Goal: Task Accomplishment & Management: Use online tool/utility

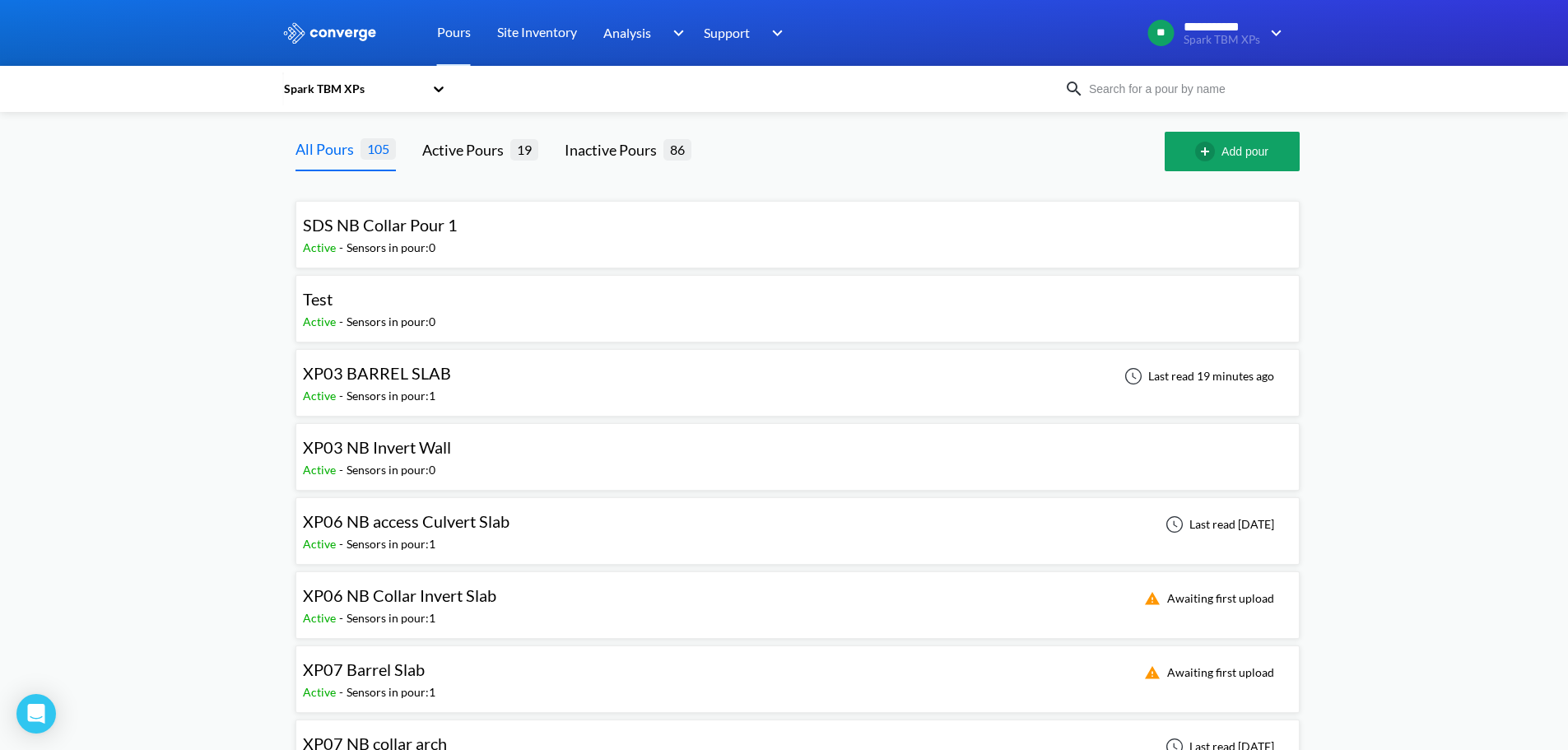
click at [1122, 99] on div "Spark TBM XPs" at bounding box center [784, 88] width 1004 height 38
click at [1138, 86] on input at bounding box center [1183, 89] width 199 height 18
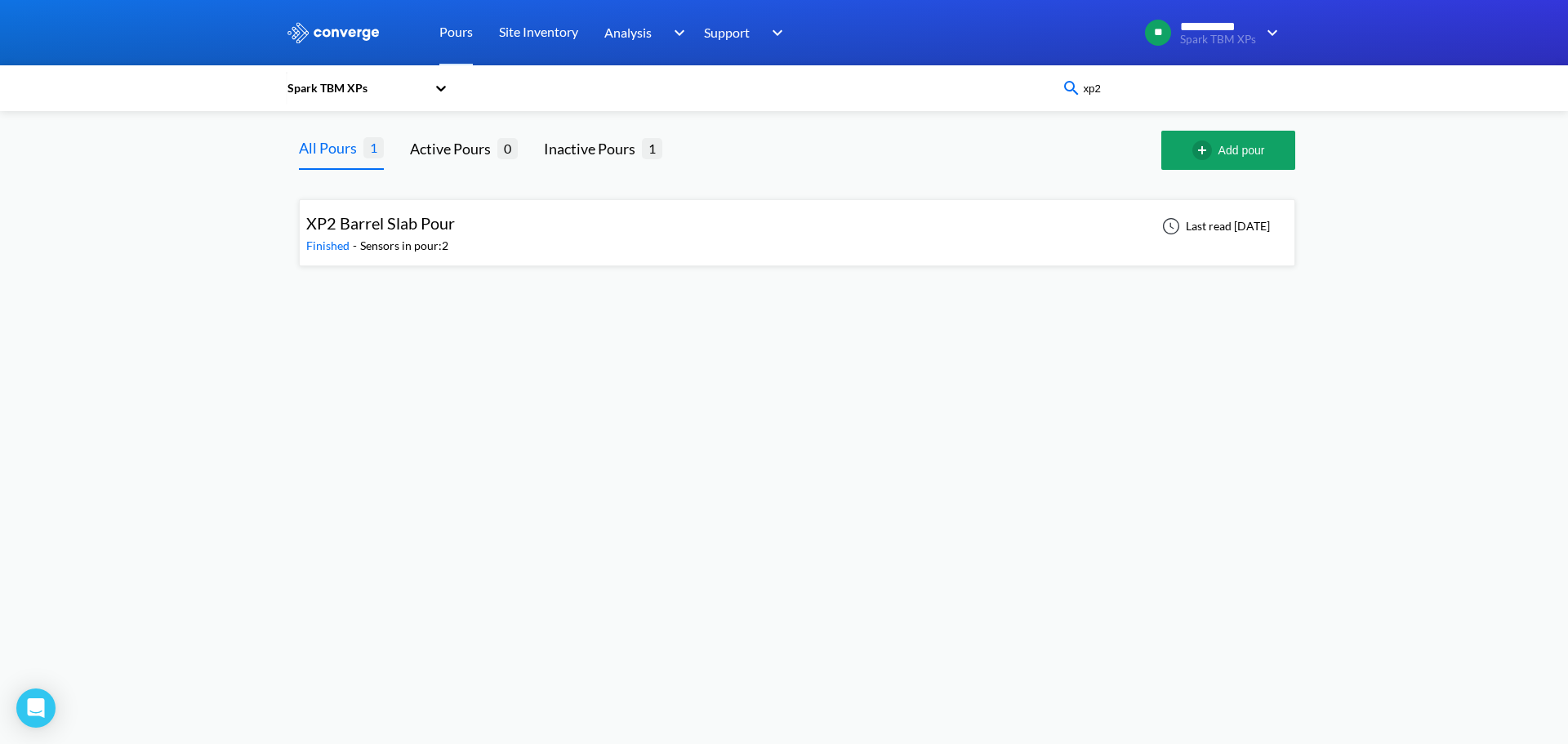
type input "xp2"
click at [511, 248] on div "XP2 Barrel Slab Pour Finished - Sensors in pour: 2 Last read [DATE]" at bounding box center [797, 233] width 981 height 52
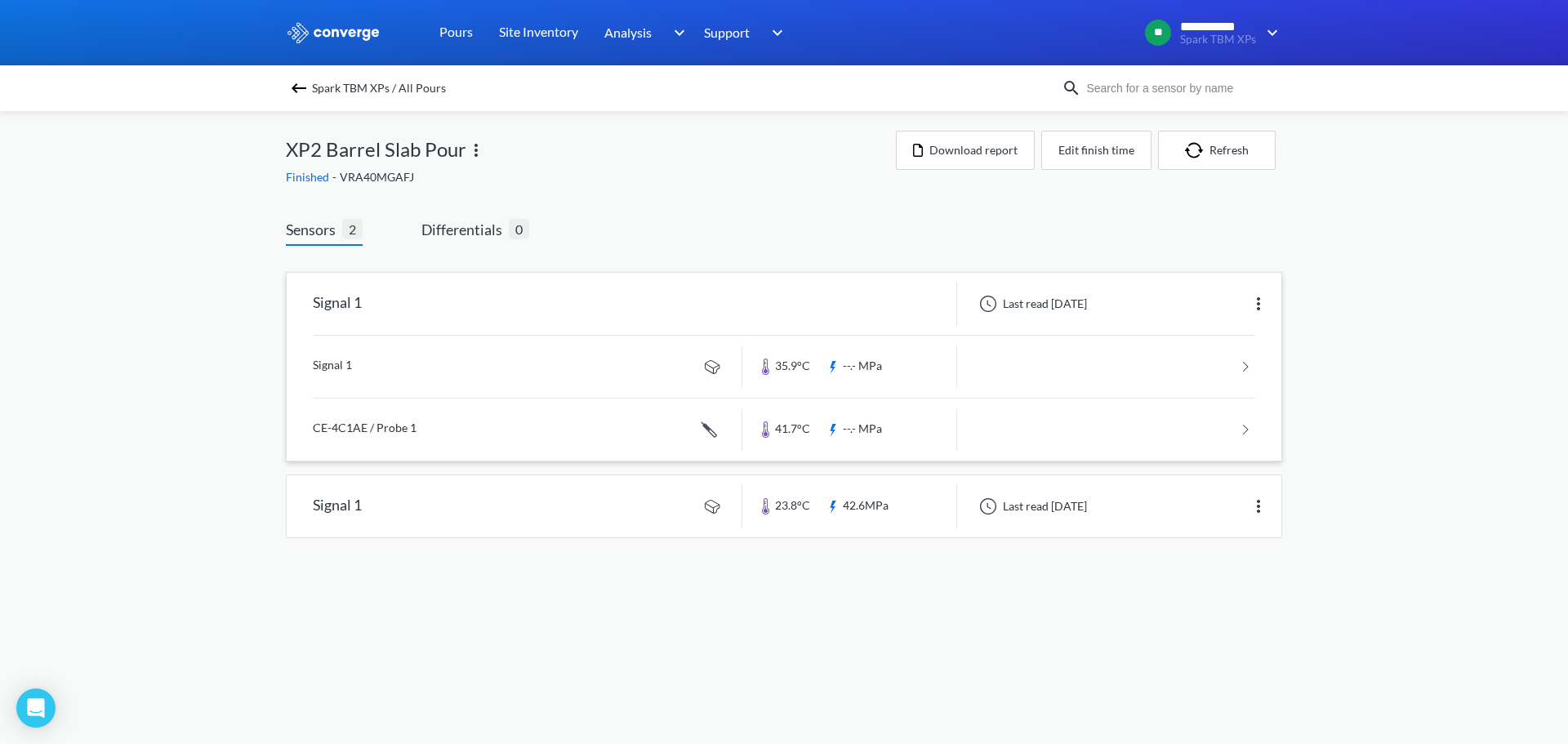
click at [1079, 355] on link at bounding box center [784, 366] width 942 height 62
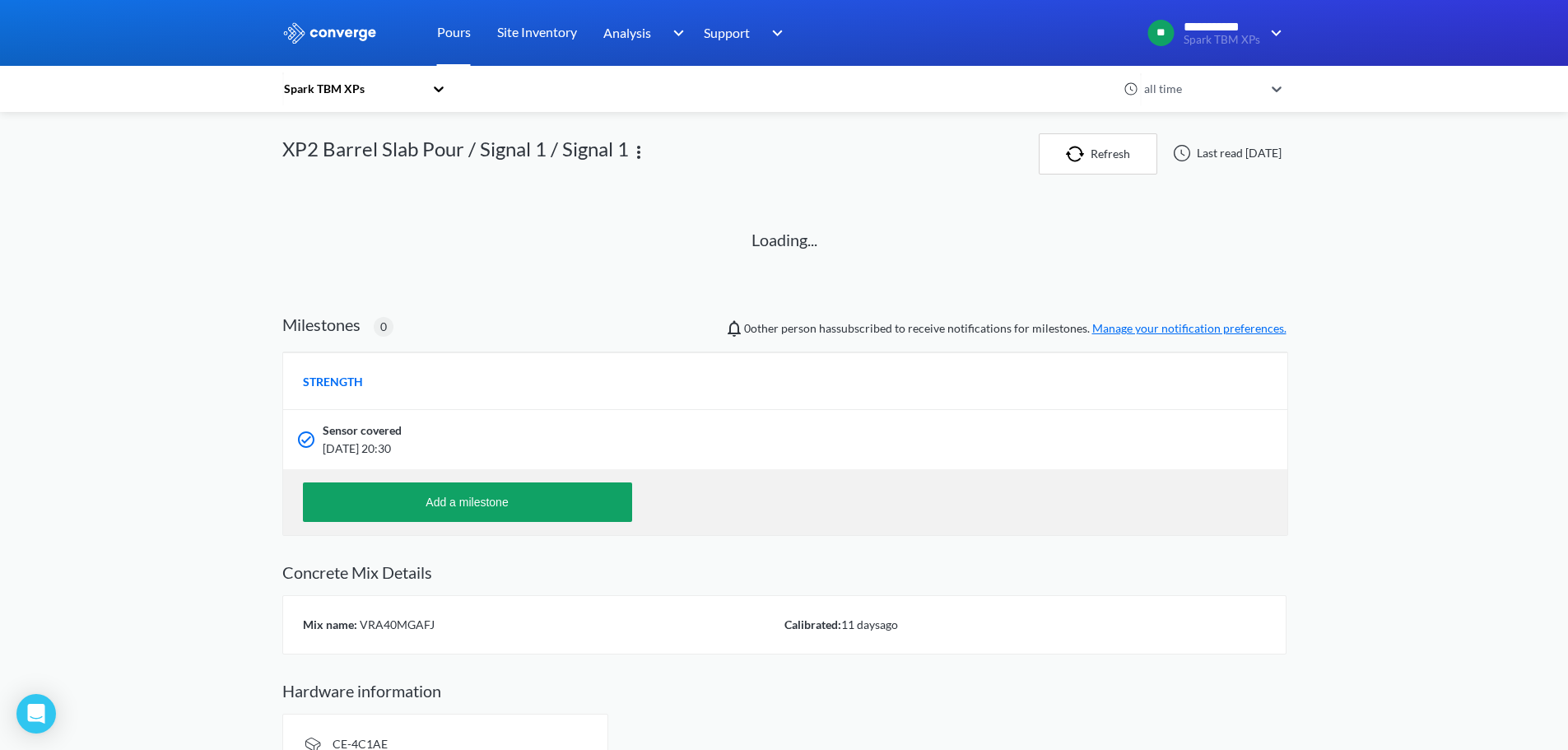
click at [464, 36] on link "Pours" at bounding box center [453, 32] width 33 height 66
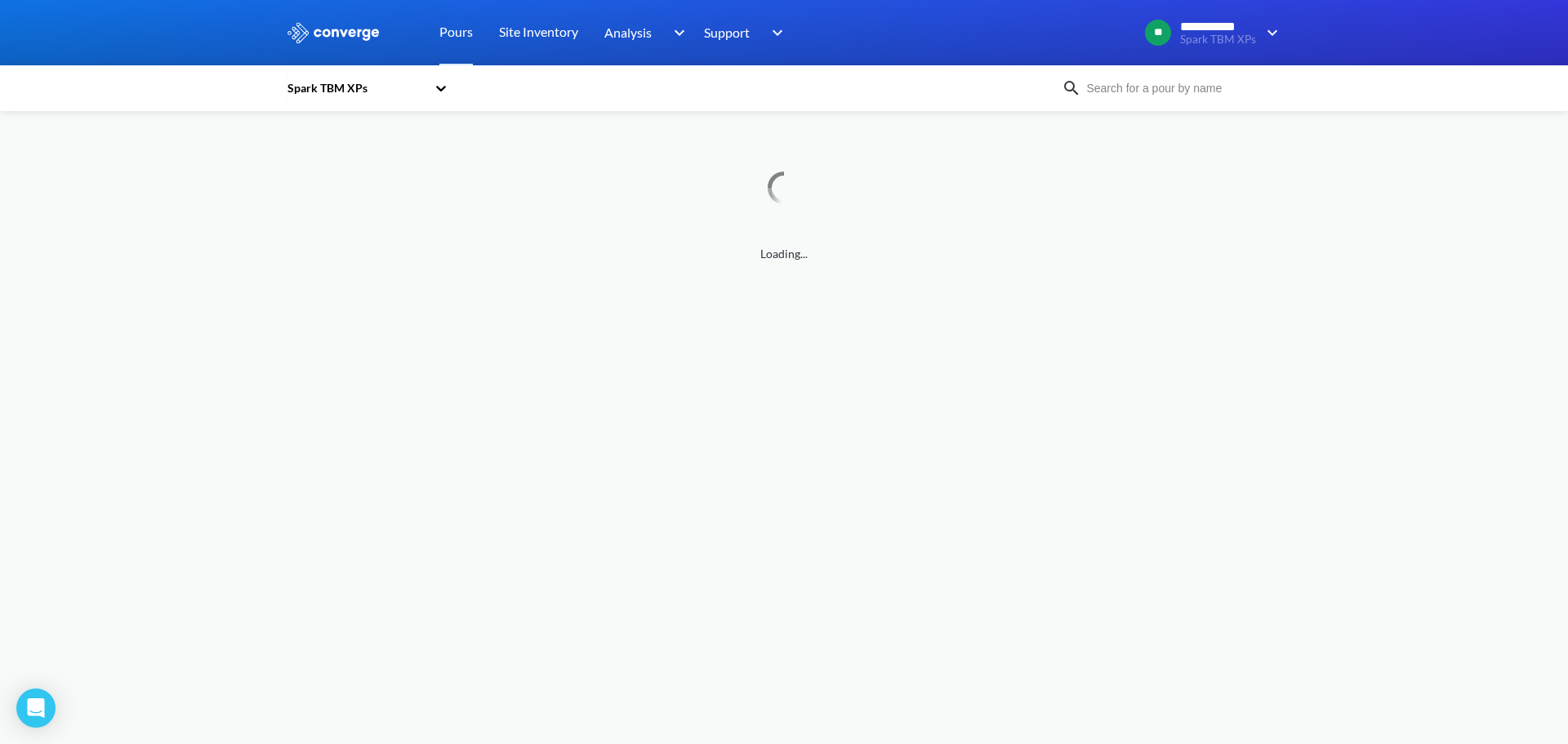
click at [1188, 87] on input at bounding box center [1179, 88] width 197 height 17
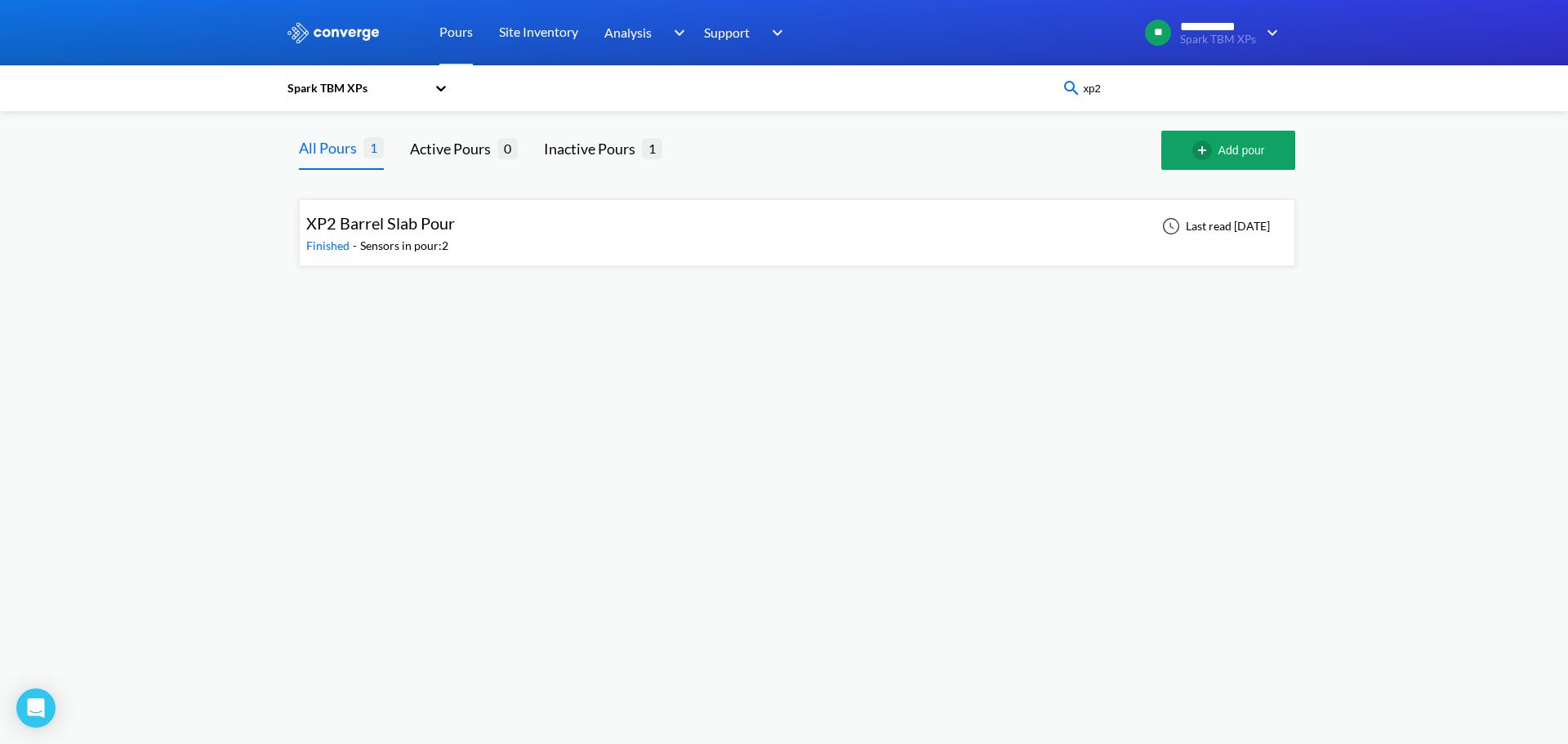
type input "xp2"
click at [662, 226] on div "XP2 Barrel Slab Pour Finished - Sensors in pour: 2 Last read [DATE]" at bounding box center [797, 233] width 981 height 52
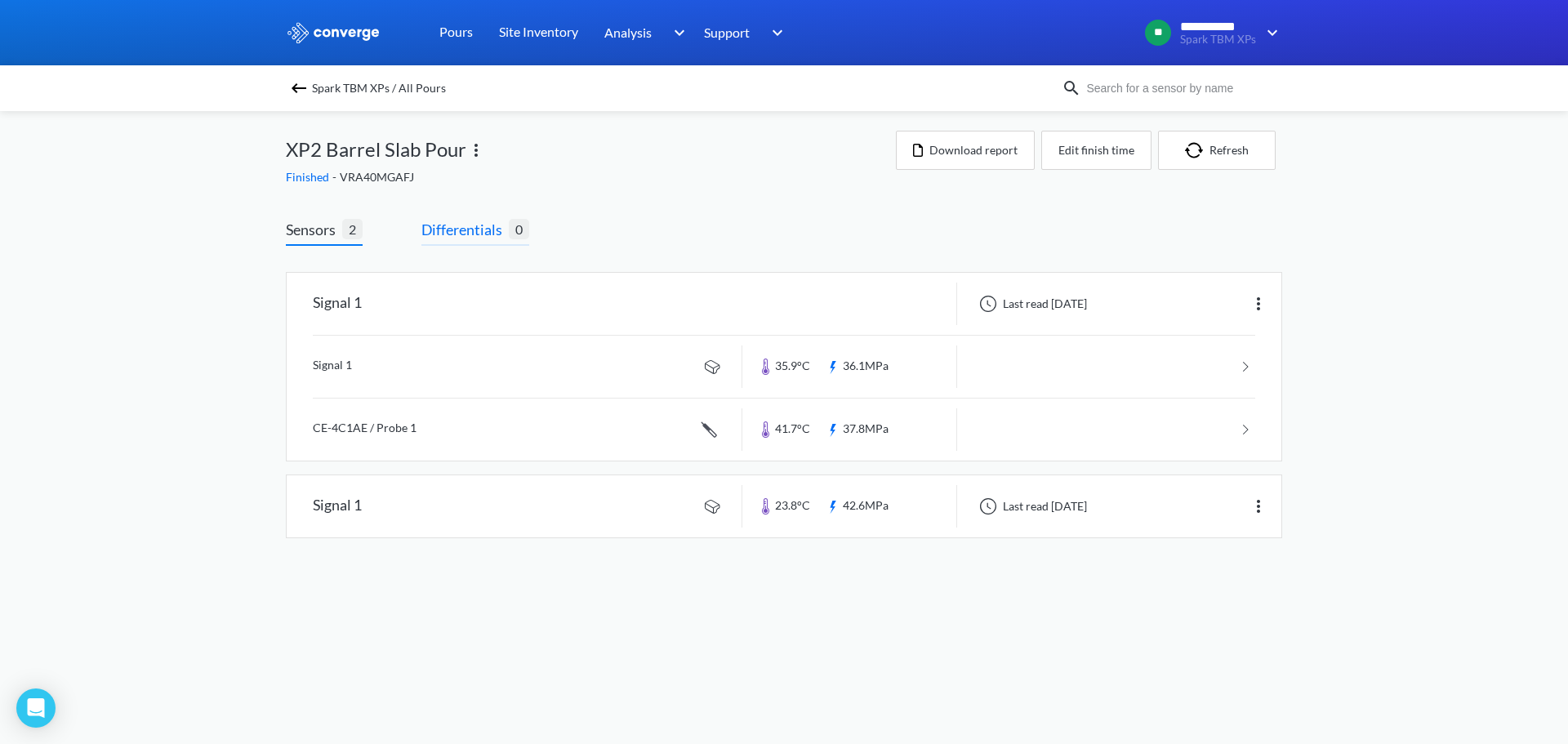
click at [491, 224] on span "Differentials" at bounding box center [465, 229] width 87 height 23
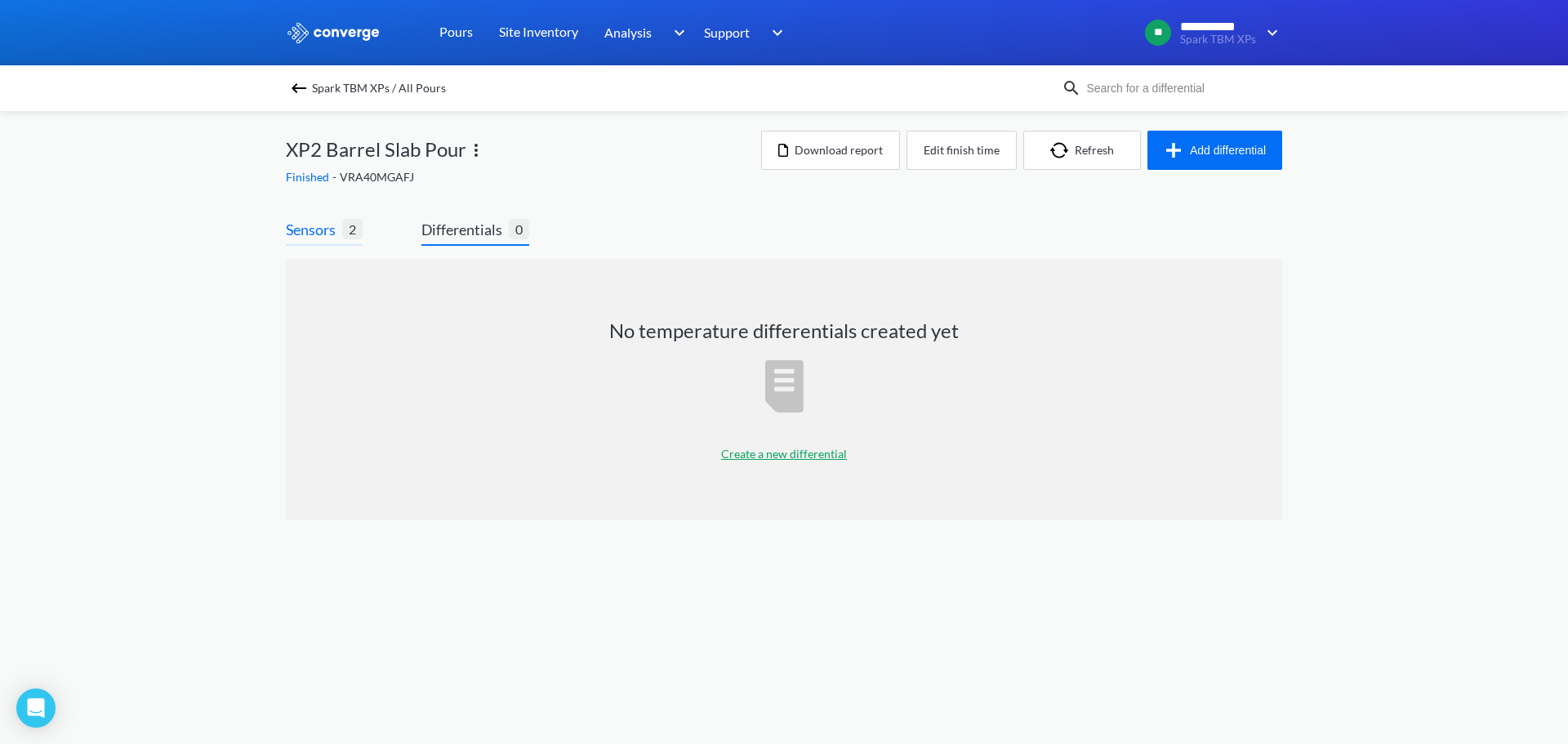
click at [330, 232] on span "Sensors" at bounding box center [314, 229] width 56 height 23
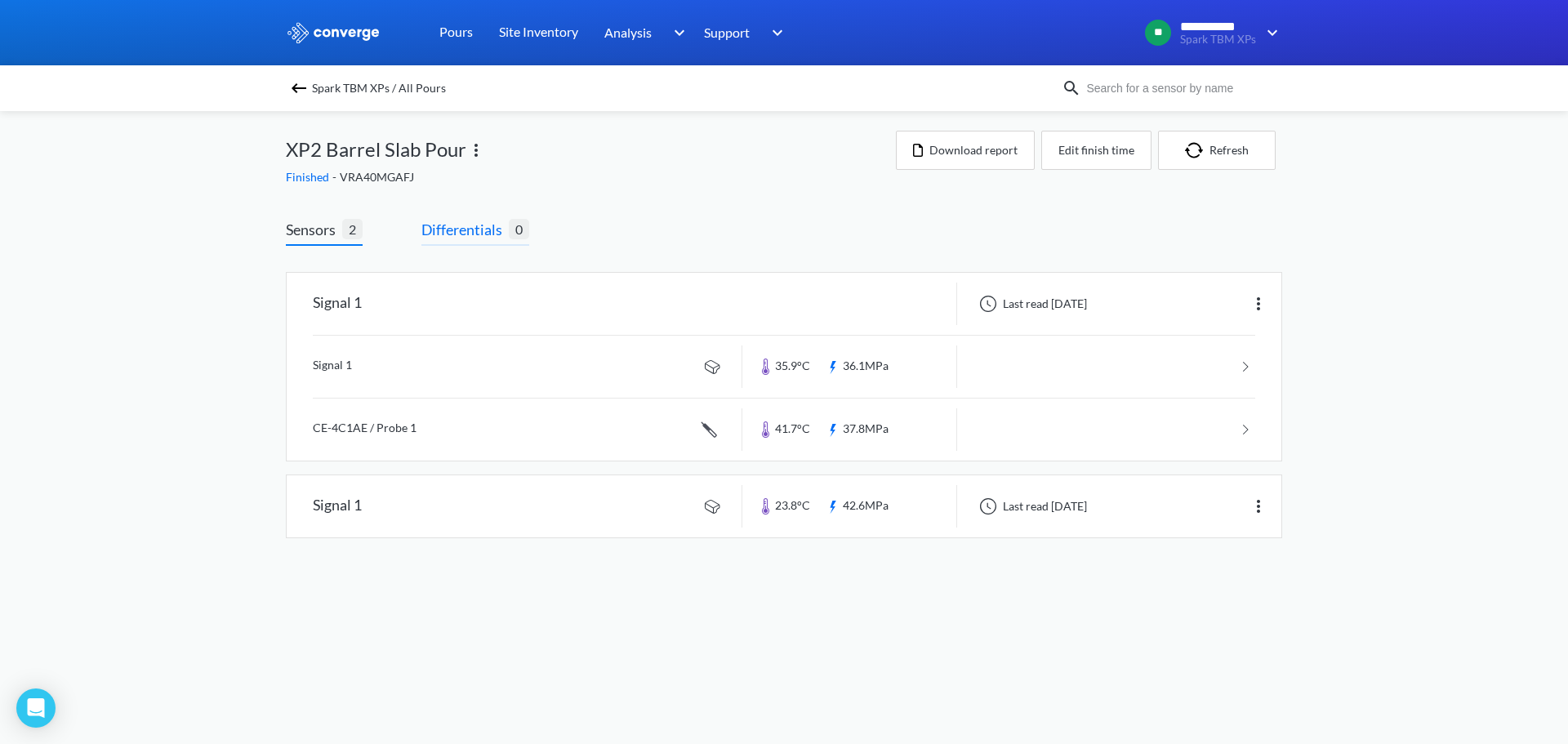
click at [440, 222] on span "Differentials" at bounding box center [465, 229] width 87 height 23
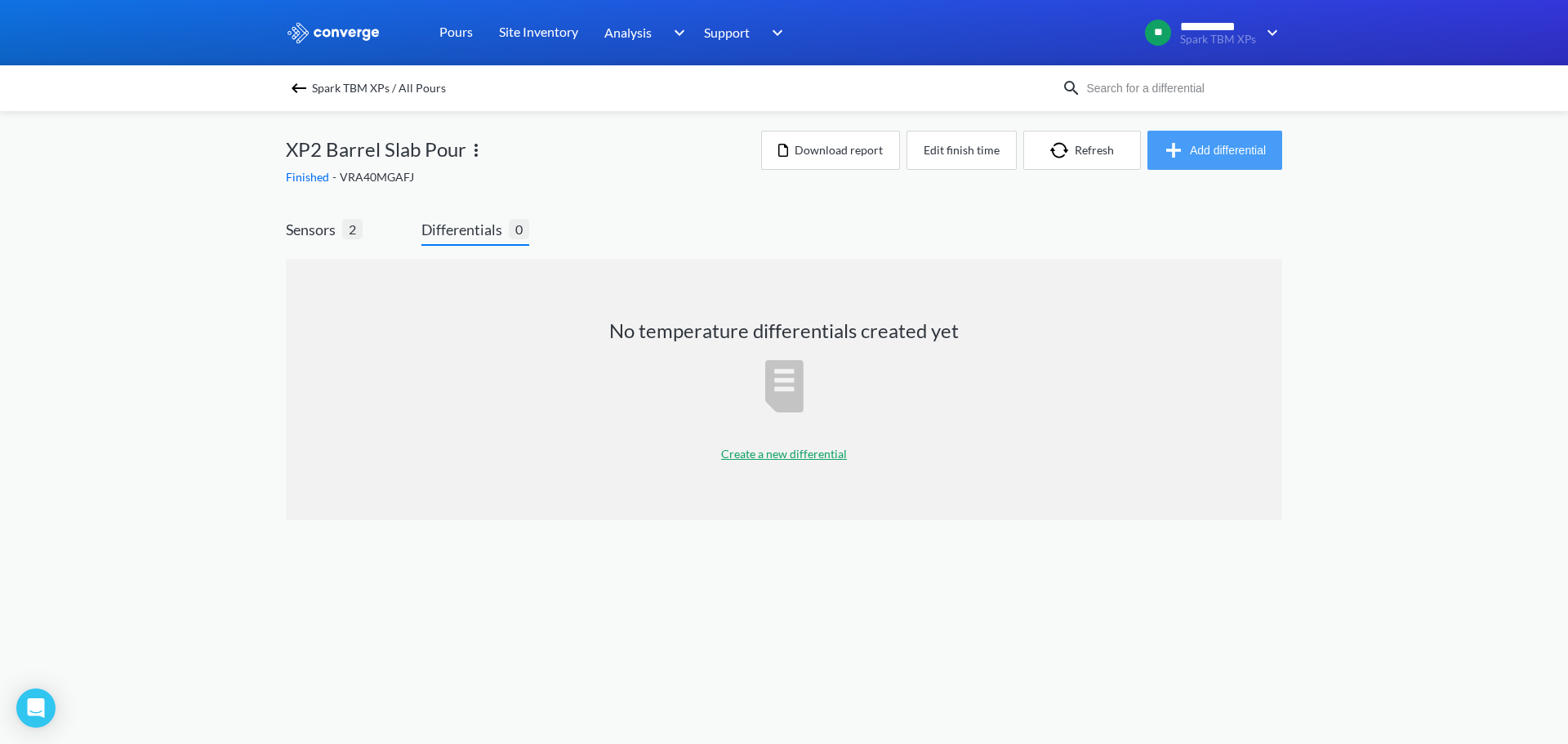
click at [1191, 154] on button "Add differential" at bounding box center [1214, 150] width 135 height 39
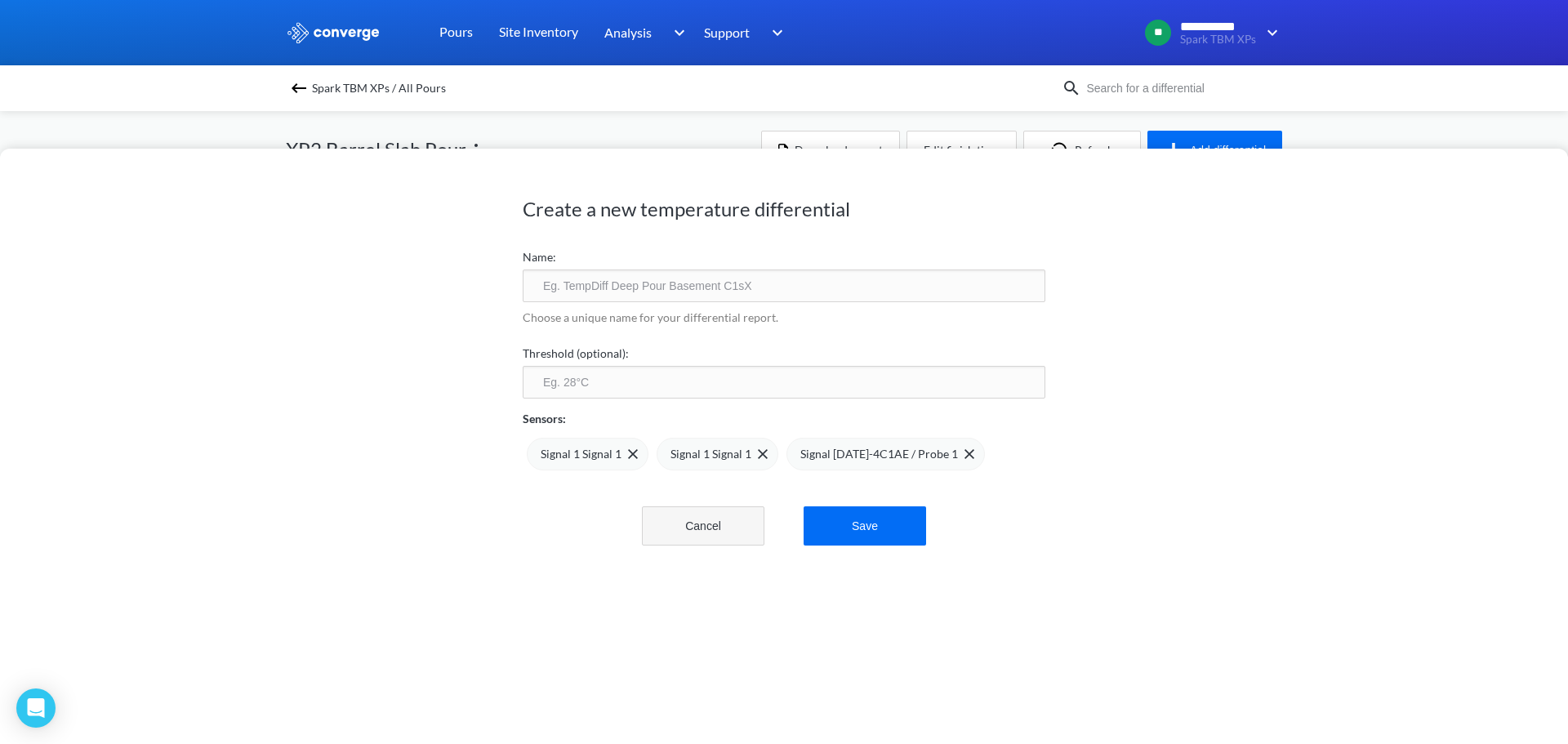
click at [699, 520] on button "Cancel" at bounding box center [703, 525] width 122 height 39
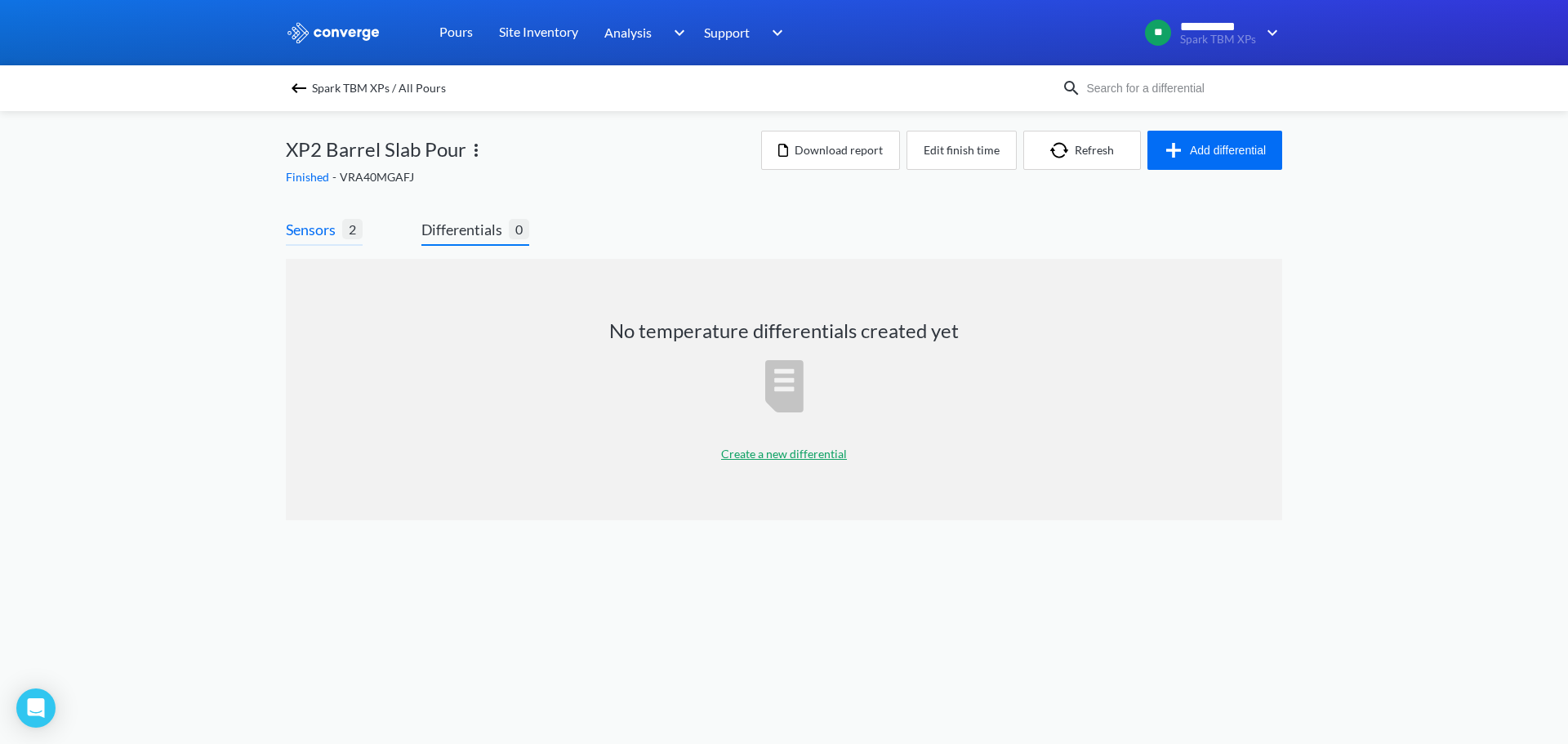
click at [333, 243] on span "Sensors 2" at bounding box center [324, 231] width 77 height 28
drag, startPoint x: 390, startPoint y: 263, endPoint x: 330, endPoint y: 209, distance: 80.7
click at [390, 263] on div "No temperature differentials created yet Create a new differential" at bounding box center [783, 389] width 996 height 261
click at [330, 209] on div "Sensors 2 Differentials 0 No temperature differentials created yet Create a new…" at bounding box center [783, 373] width 996 height 358
click at [335, 220] on span "Sensors" at bounding box center [314, 229] width 56 height 23
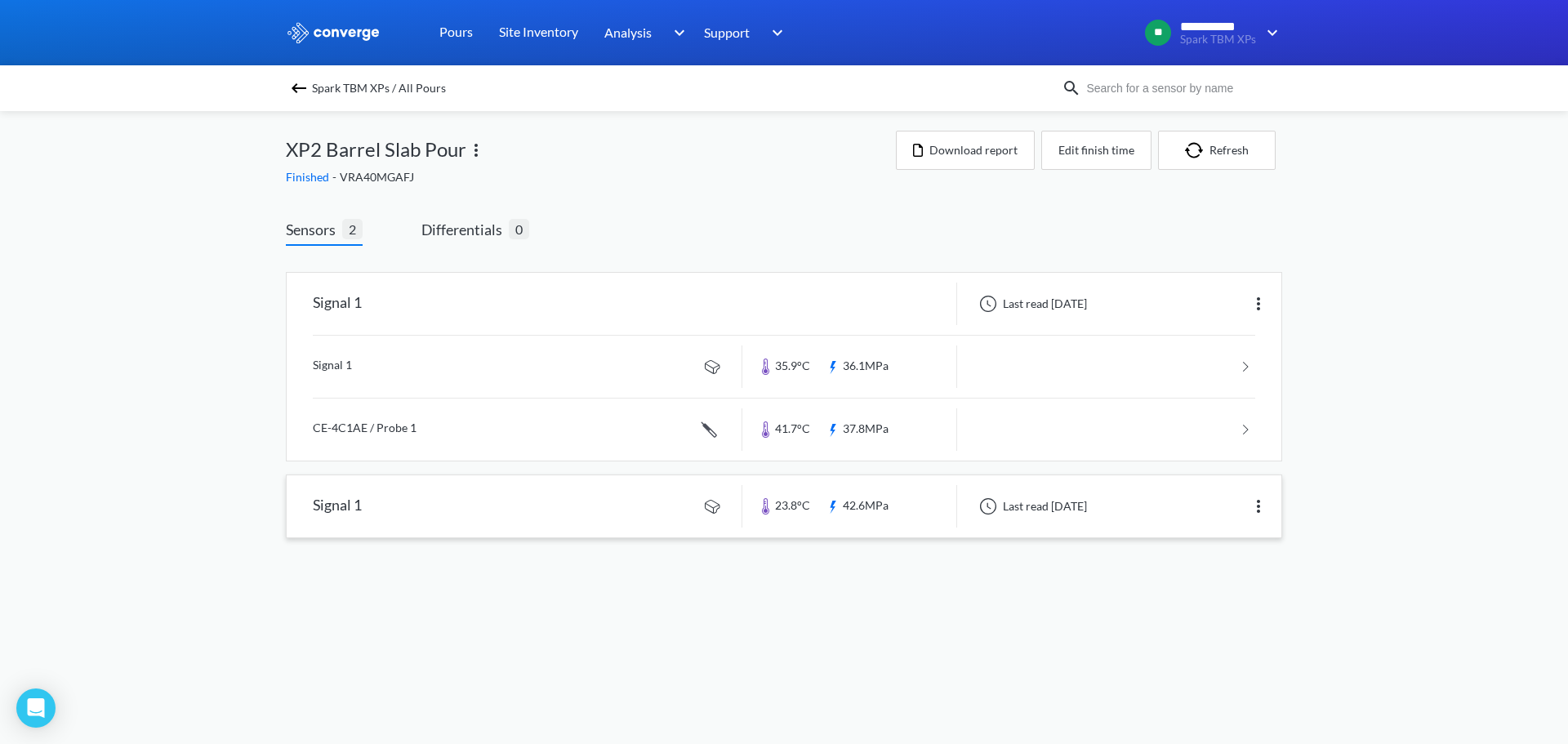
click at [1257, 507] on img at bounding box center [1258, 506] width 19 height 19
click at [1225, 507] on div "Edit" at bounding box center [1216, 506] width 105 height 31
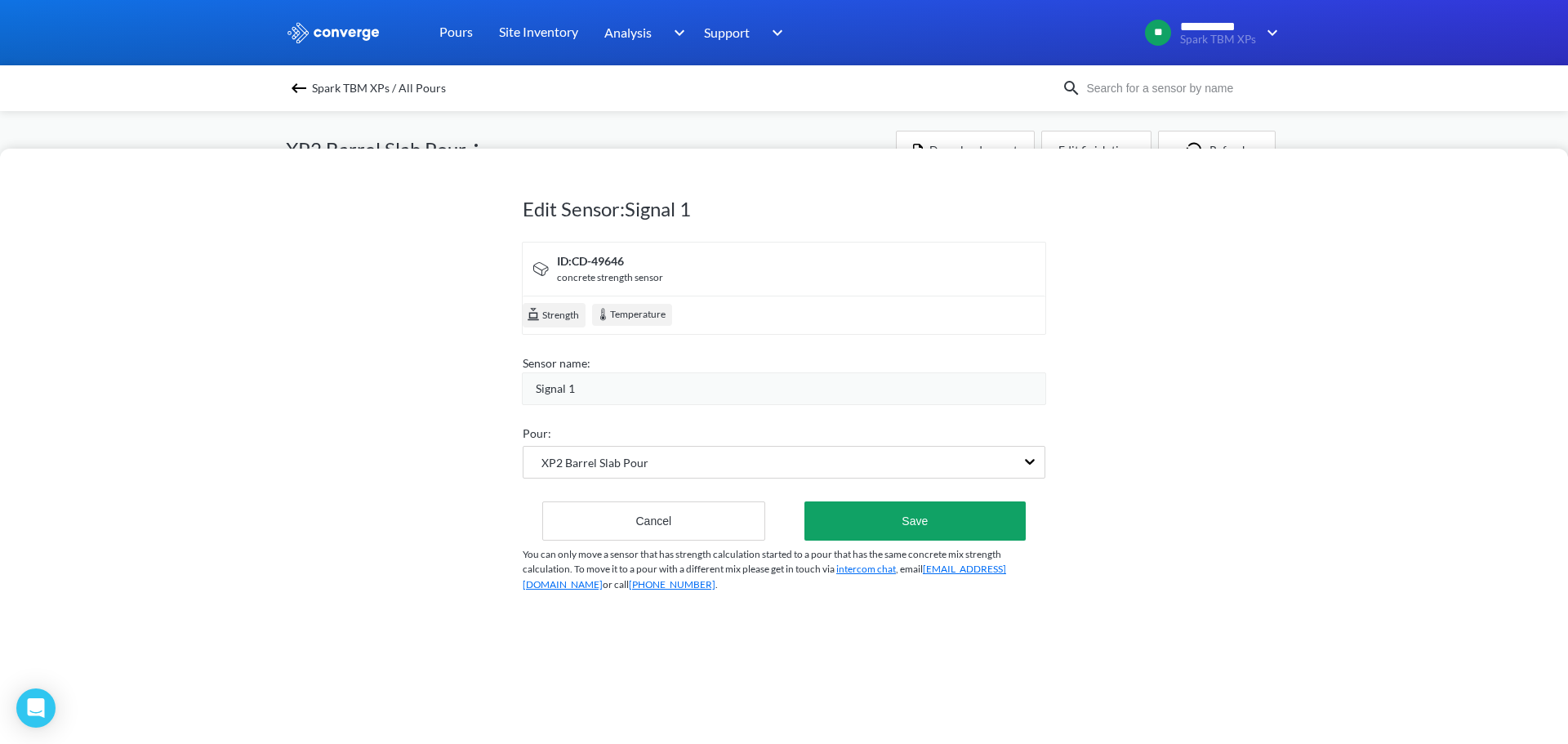
click at [618, 376] on div "Signal 1" at bounding box center [784, 389] width 525 height 33
click at [628, 389] on div "Signal 1" at bounding box center [790, 389] width 509 height 17
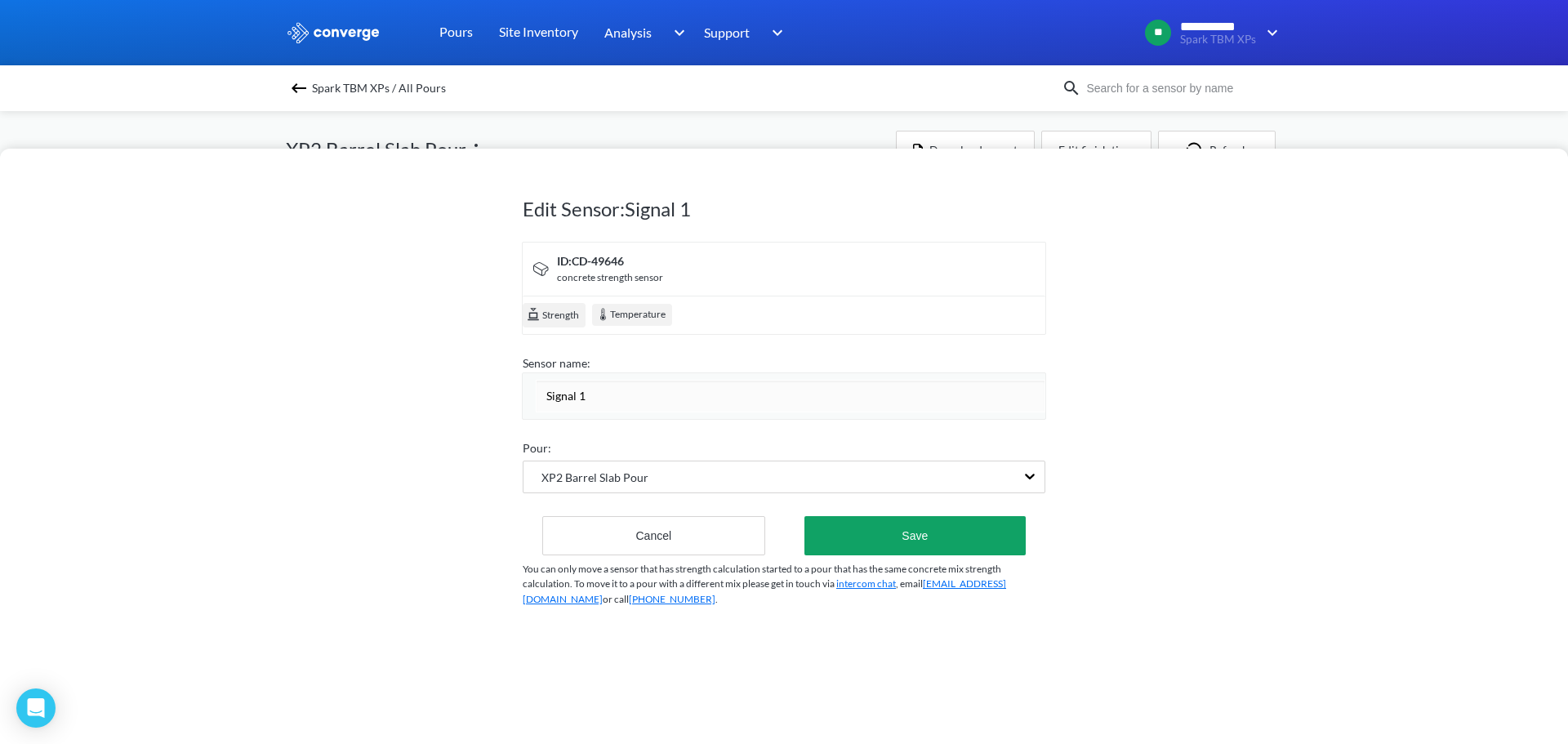
click at [616, 394] on input "Signal 1" at bounding box center [790, 396] width 509 height 33
type input "Signal 2"
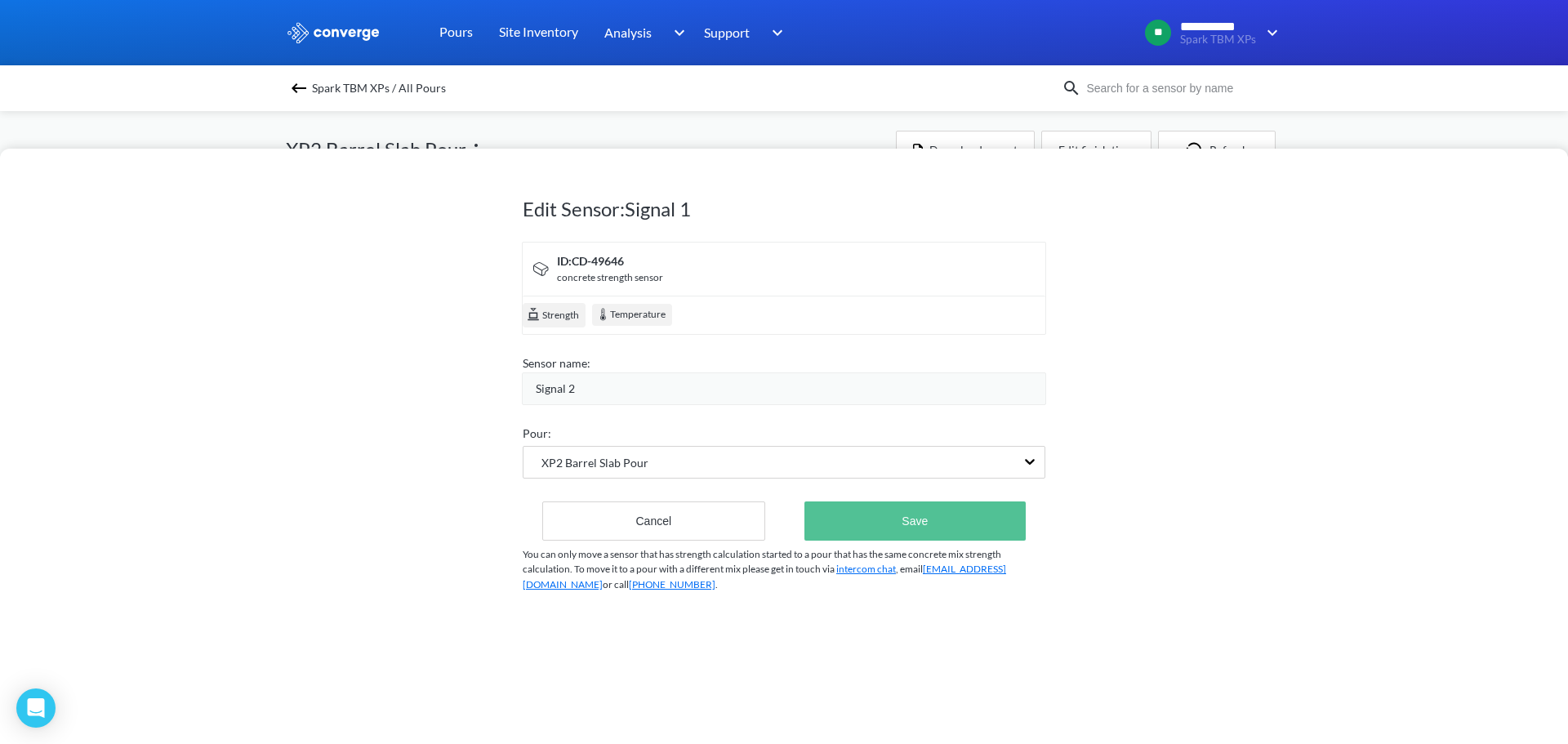
click at [937, 529] on button "Save" at bounding box center [915, 521] width 222 height 39
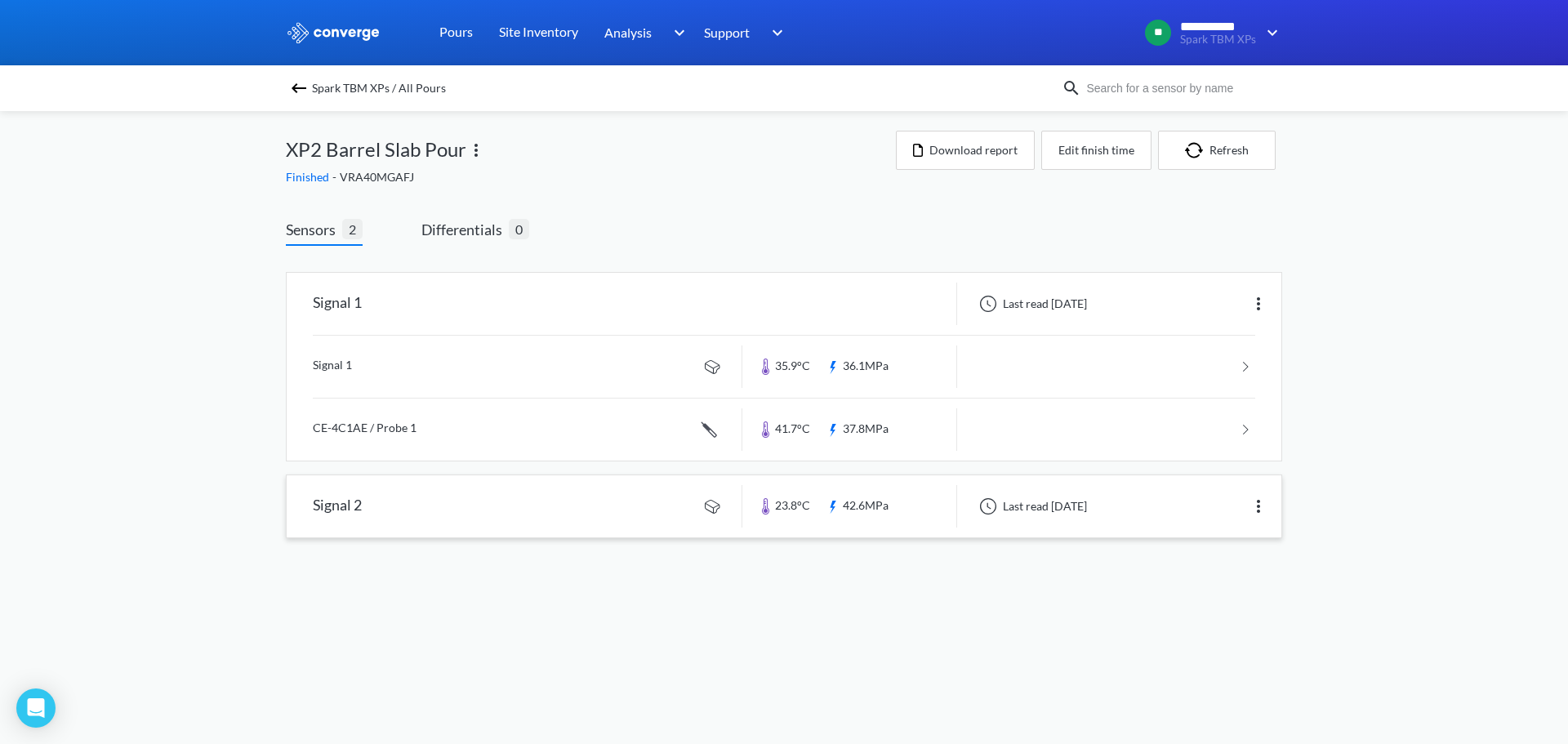
click at [461, 213] on div "Sensors 2 Differentials 0 Signal 1 Last read 3 months ago Signal 1 35.9°C 36.1M…" at bounding box center [783, 382] width 996 height 376
click at [469, 221] on span "Differentials" at bounding box center [465, 229] width 87 height 23
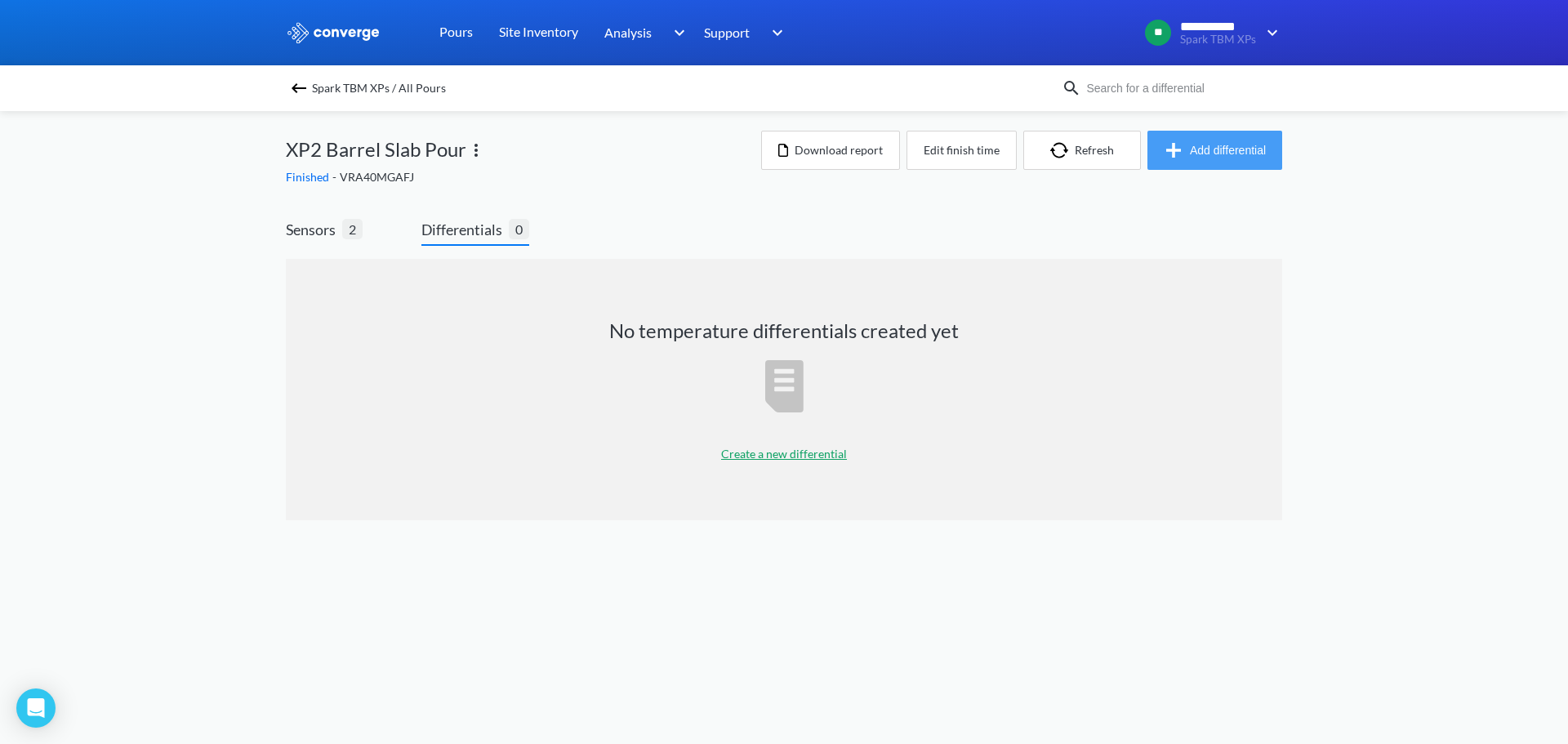
click at [1210, 136] on button "Add differential" at bounding box center [1214, 150] width 135 height 39
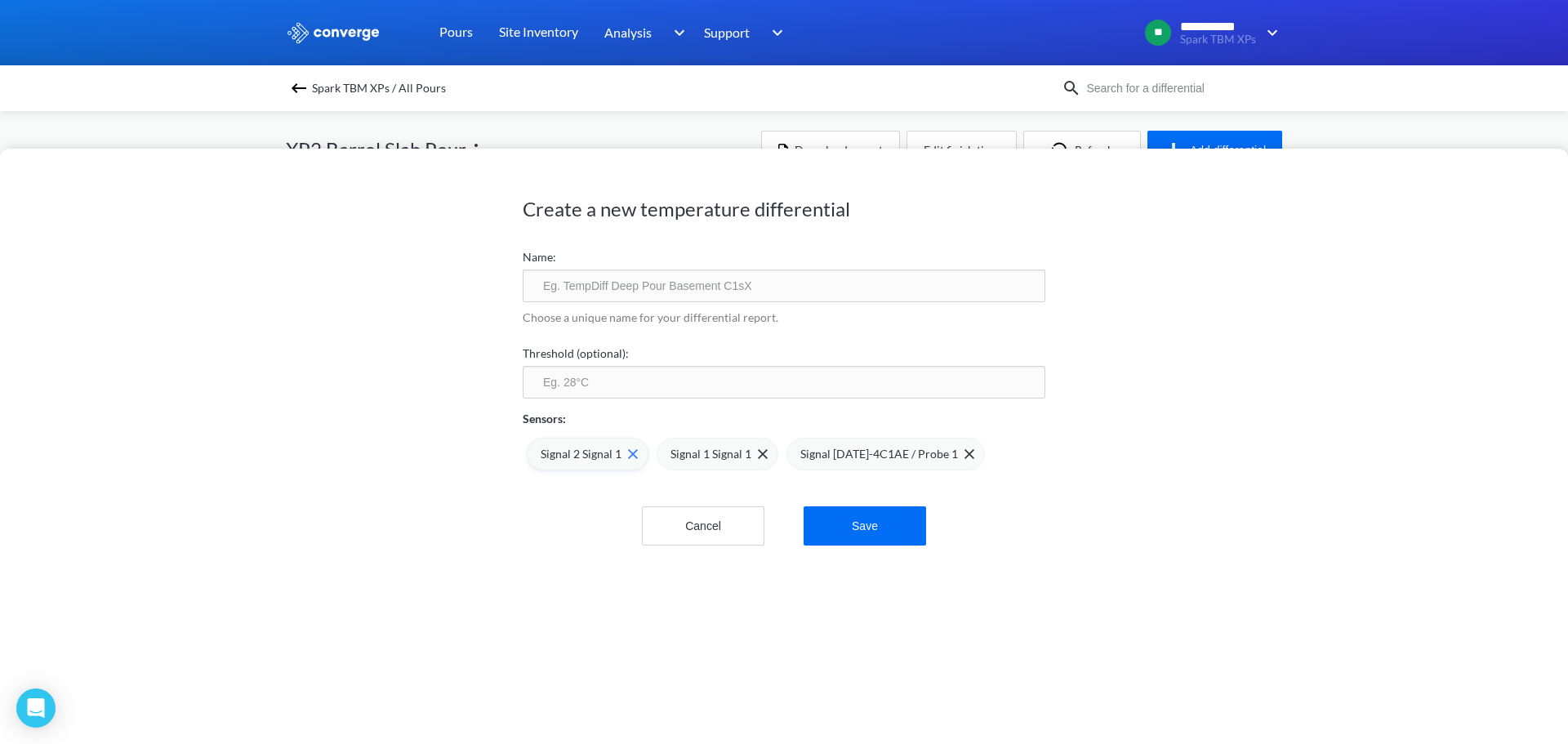
click at [629, 453] on img at bounding box center [632, 454] width 10 height 10
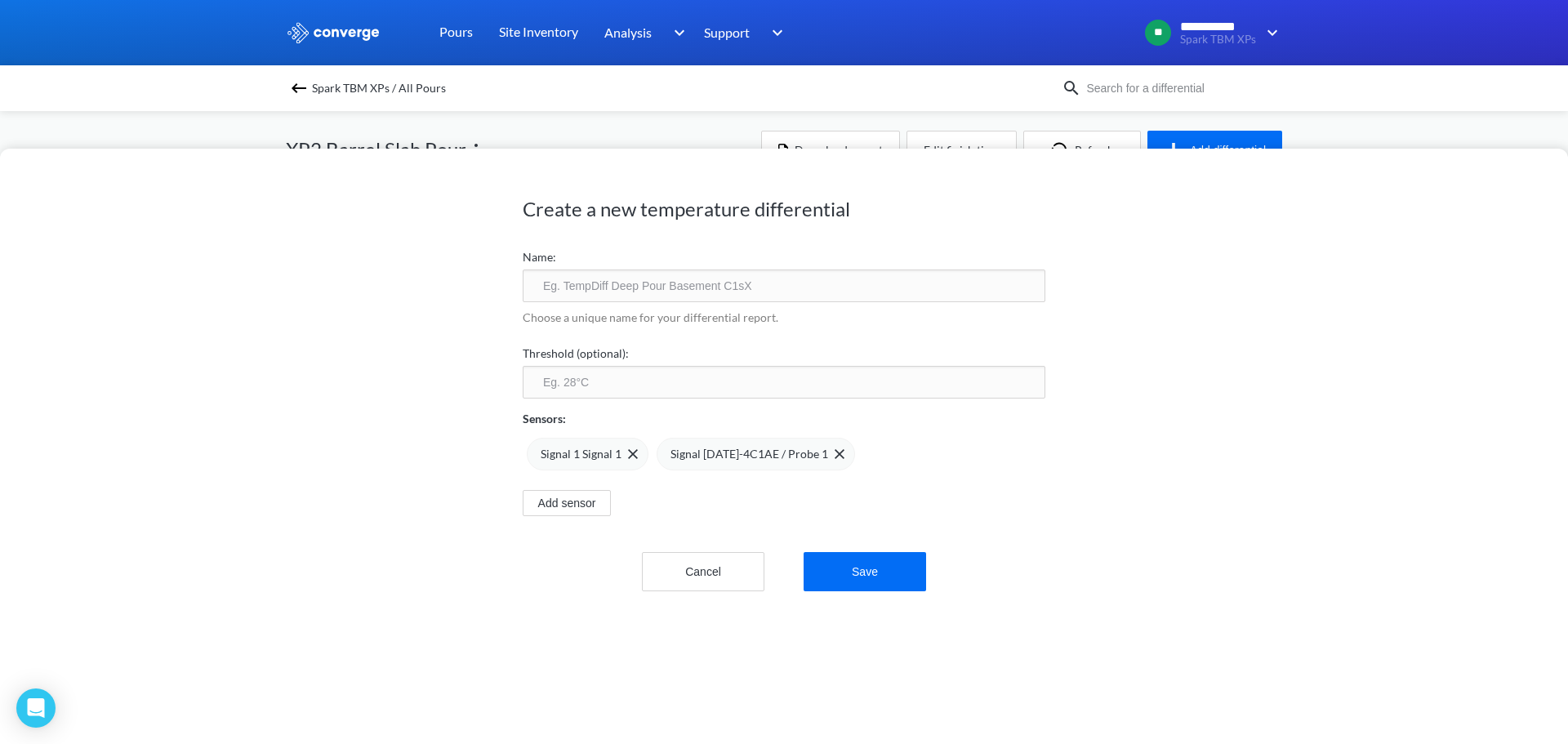
click at [619, 284] on input "text" at bounding box center [784, 286] width 523 height 33
type input "XP02 Barrel Slab"
click at [632, 401] on div "Sensors:" at bounding box center [784, 413] width 523 height 29
click at [624, 365] on input "number" at bounding box center [784, 382] width 523 height 33
type input "75"
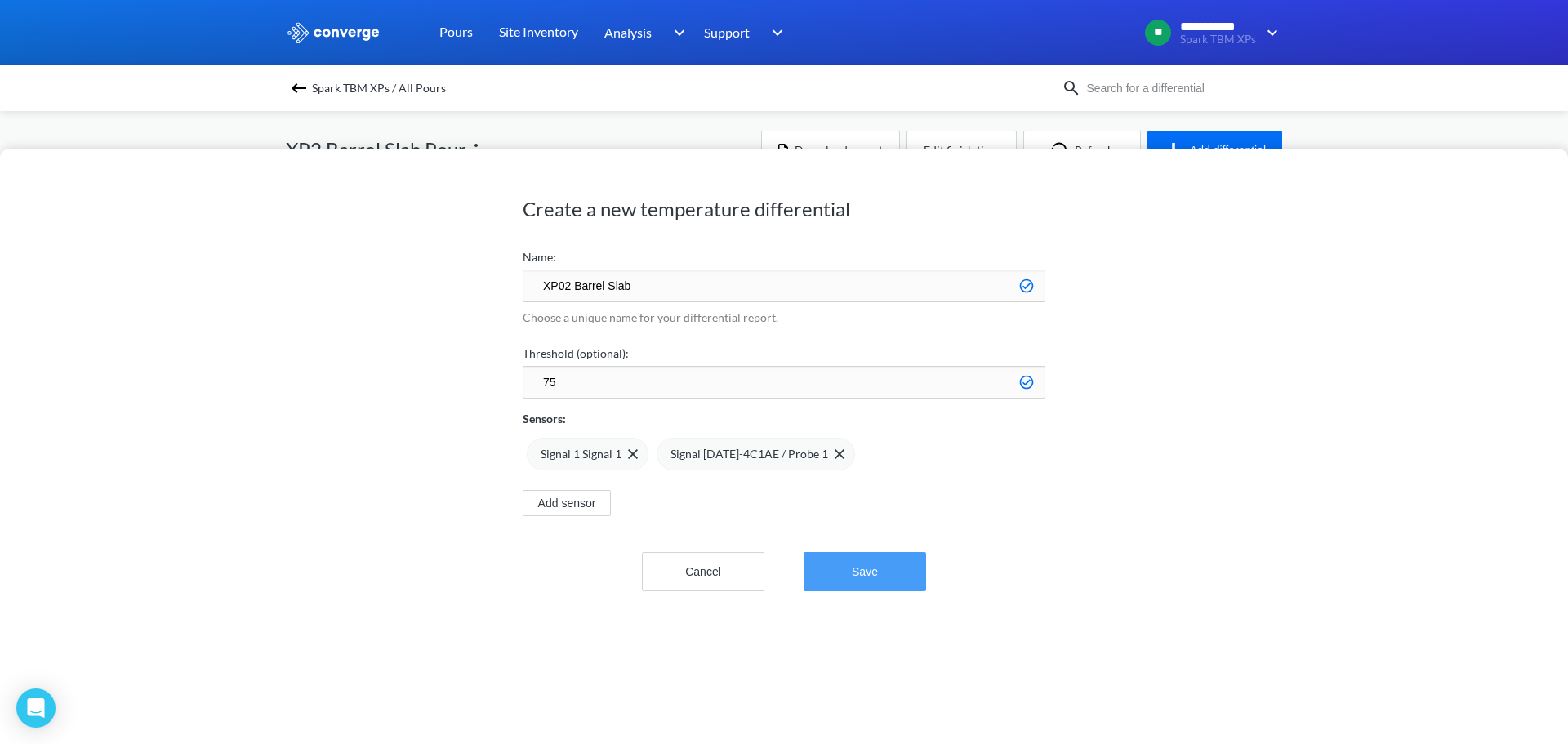
click at [854, 572] on button "Save" at bounding box center [865, 571] width 122 height 39
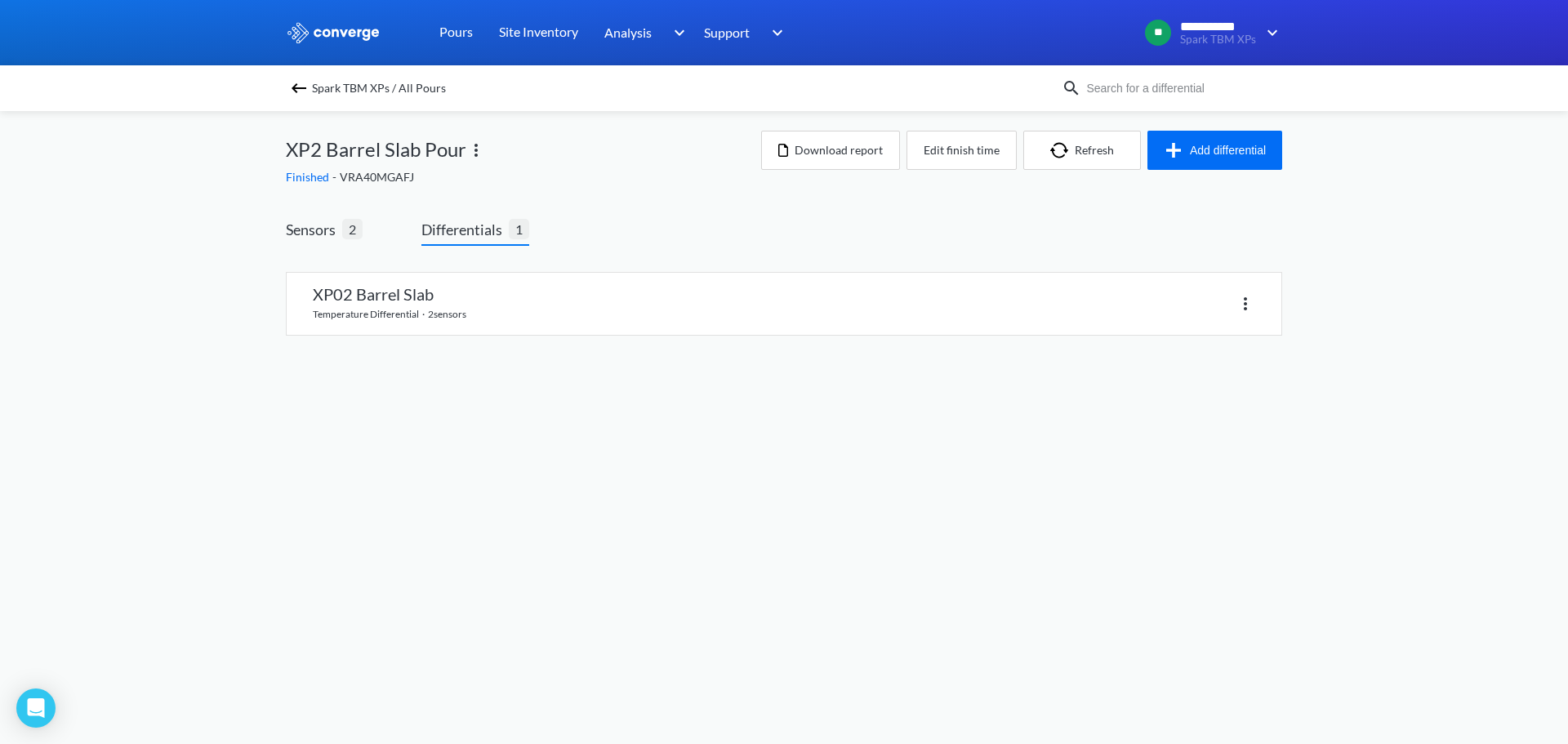
click at [492, 282] on link at bounding box center [784, 304] width 995 height 62
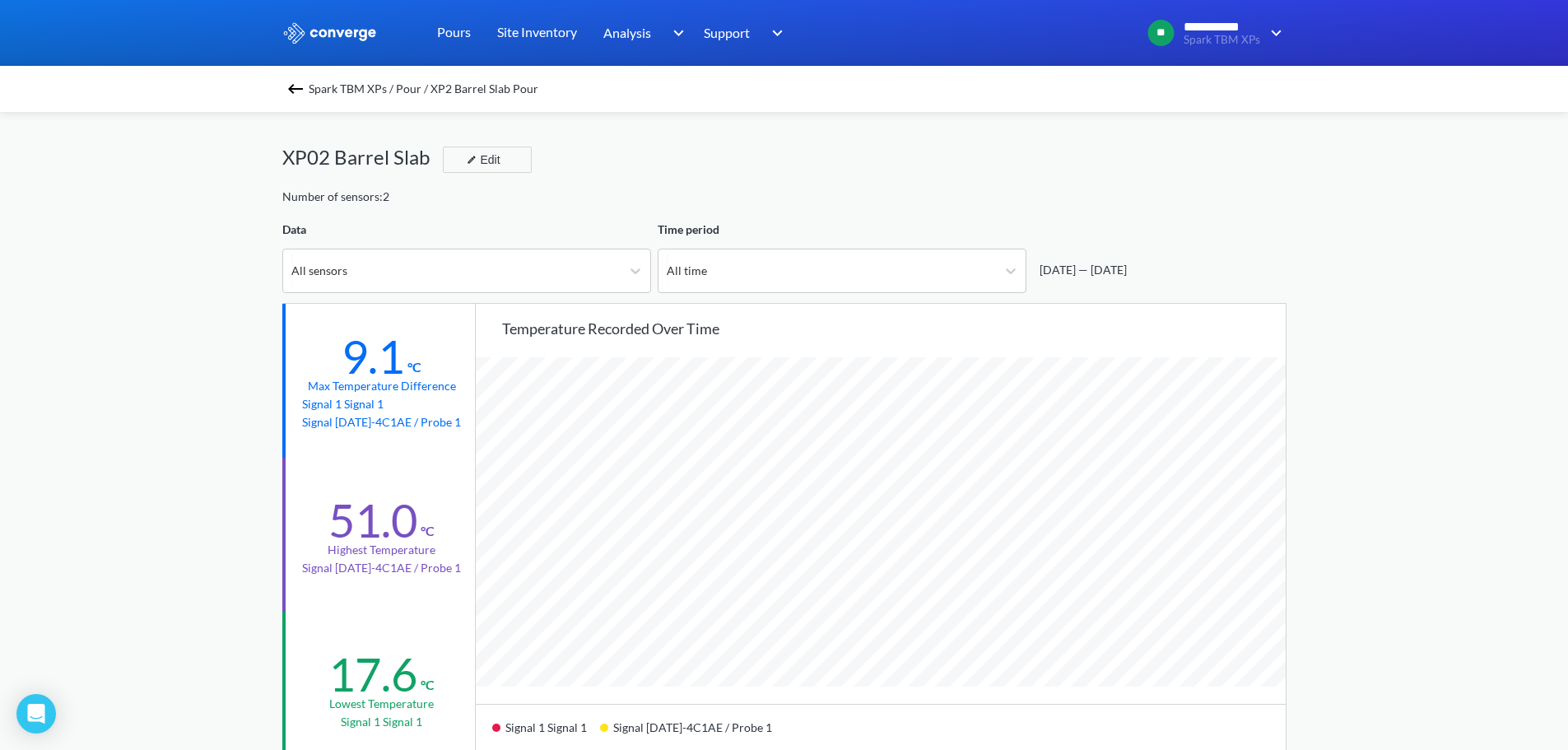
click at [309, 100] on div "Spark TBM XPs / Pour / XP2 Barrel Slab Pour" at bounding box center [784, 88] width 1568 height 46
click at [306, 98] on img at bounding box center [296, 89] width 20 height 20
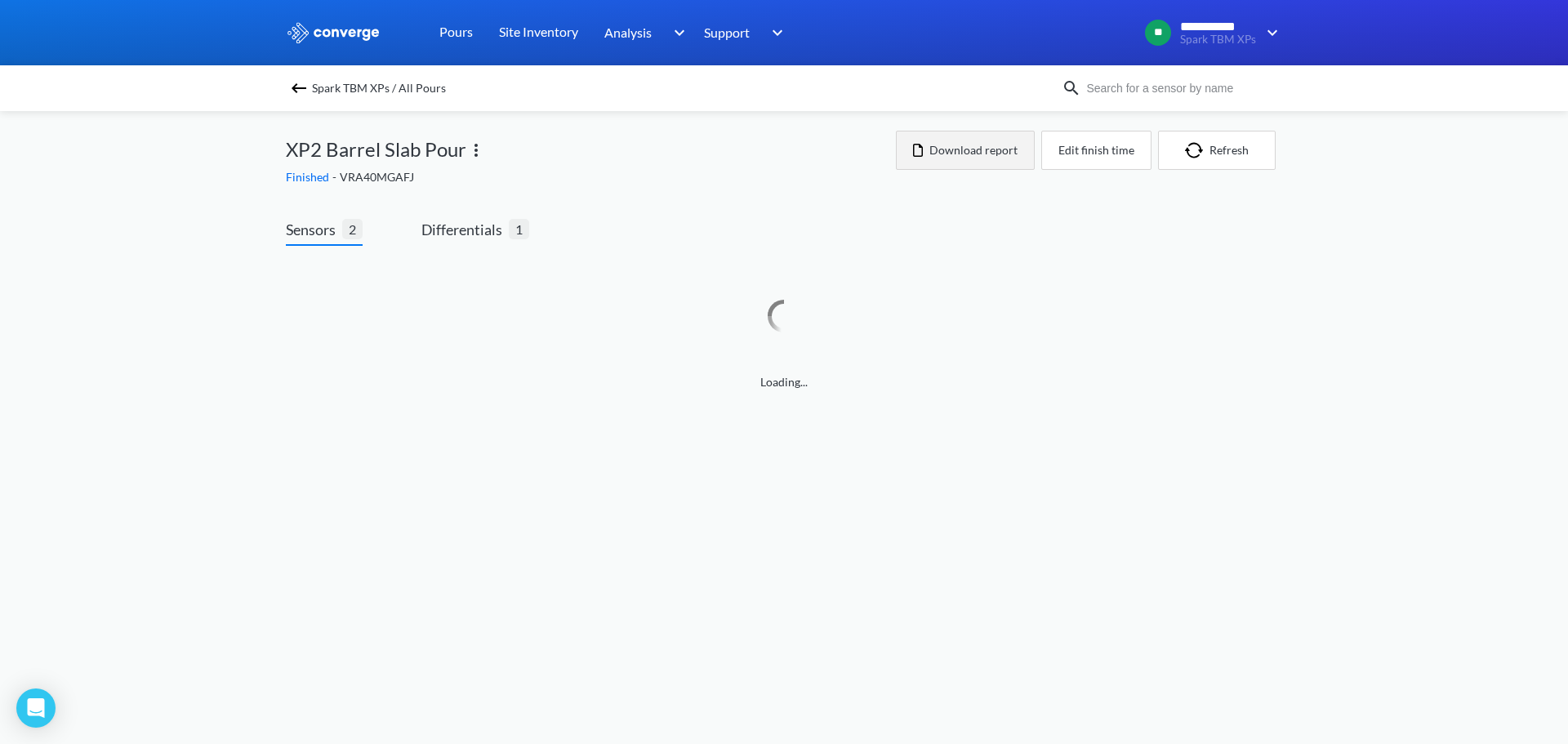
click at [943, 138] on button "Download report" at bounding box center [965, 150] width 139 height 39
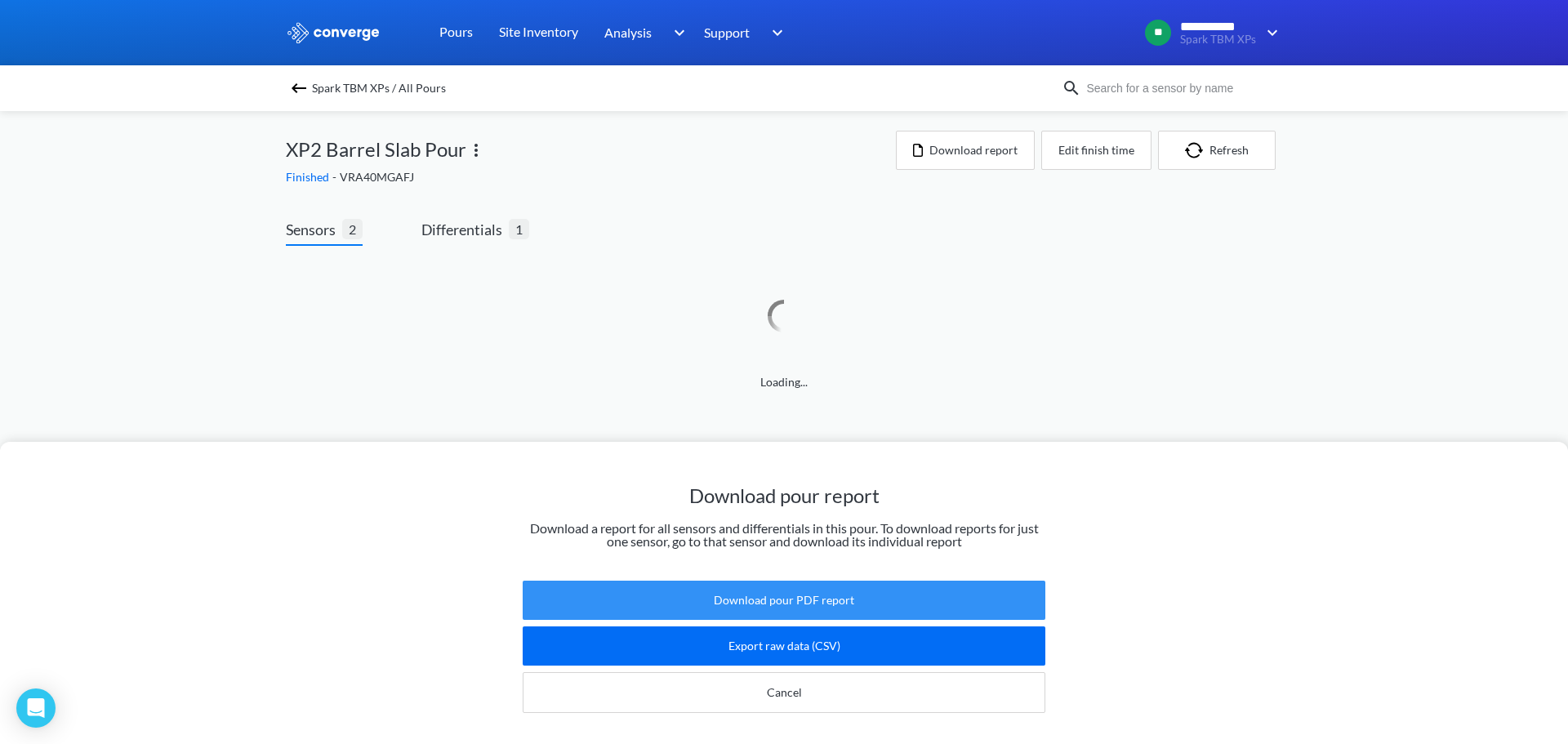
click at [887, 581] on button "Download pour PDF report" at bounding box center [784, 600] width 523 height 39
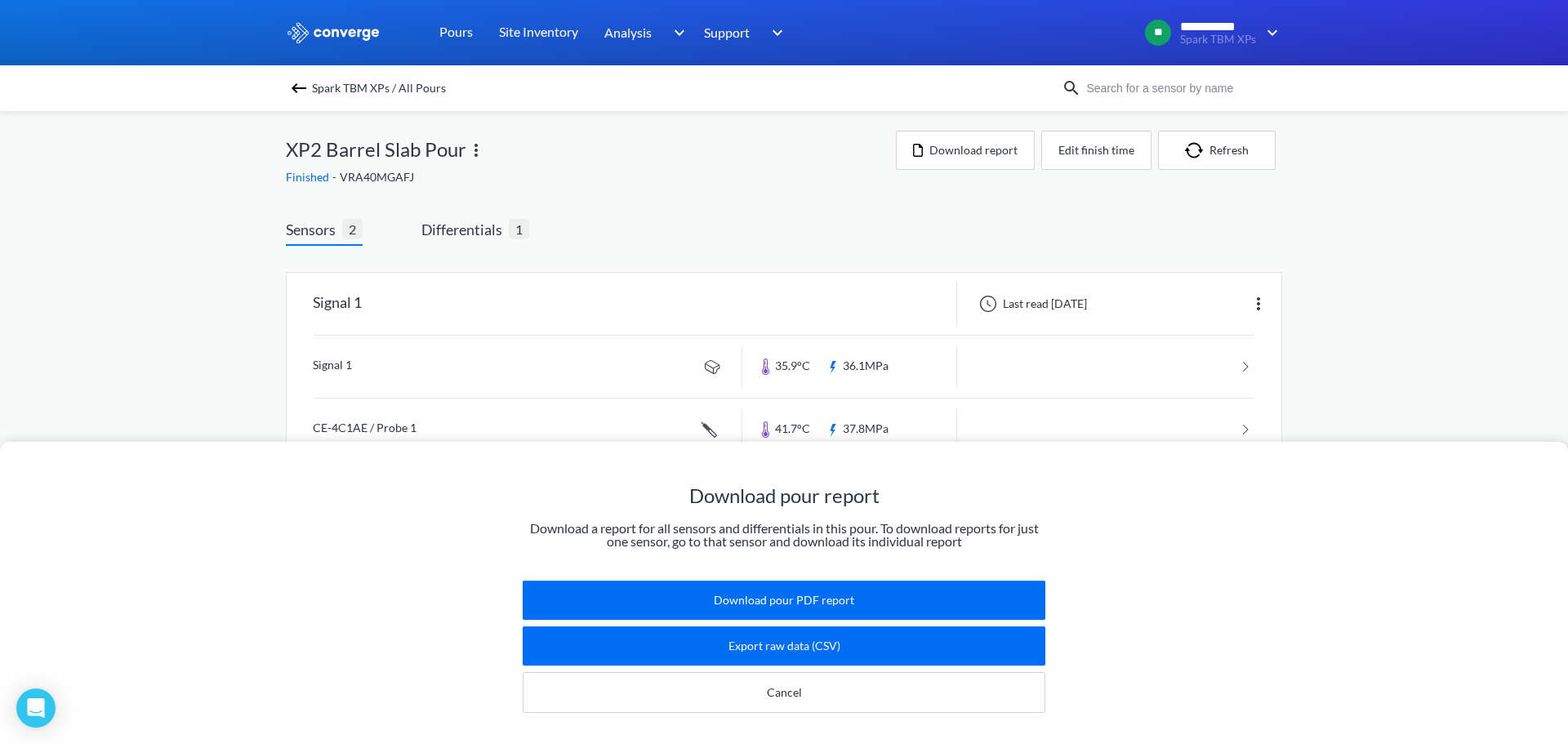
click at [678, 678] on button "Cancel" at bounding box center [784, 693] width 523 height 41
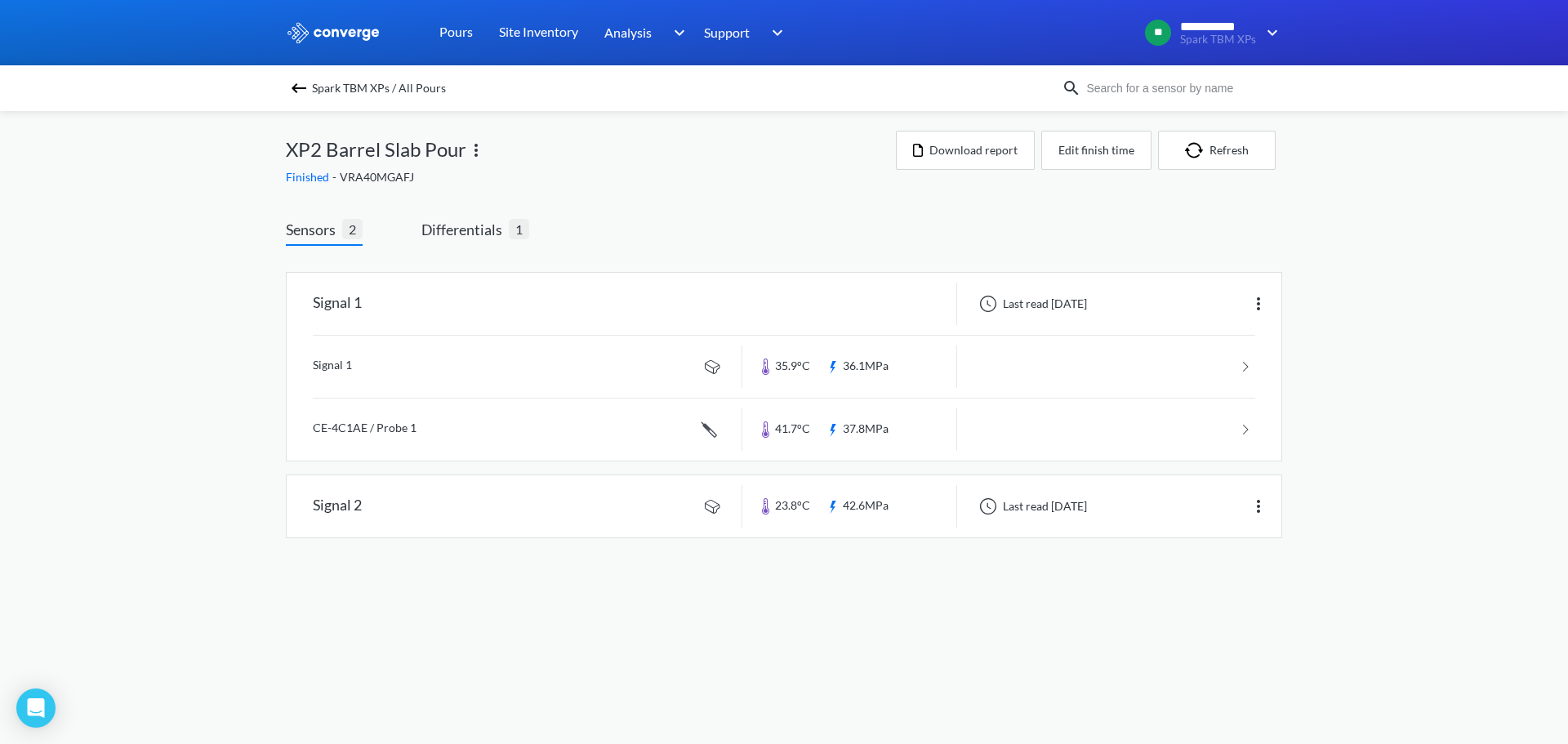
click at [29, 253] on div "**********" at bounding box center [784, 285] width 1568 height 570
